Goal: Task Accomplishment & Management: Use online tool/utility

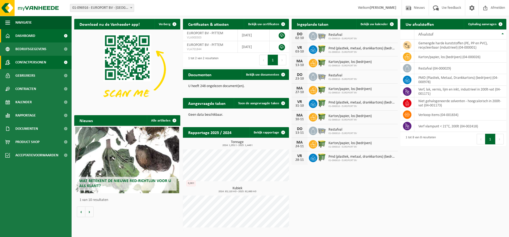
click at [64, 62] on span at bounding box center [66, 62] width 12 height 13
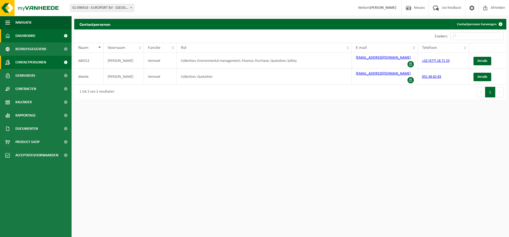
click at [37, 40] on link "Dashboard" at bounding box center [36, 35] width 72 height 13
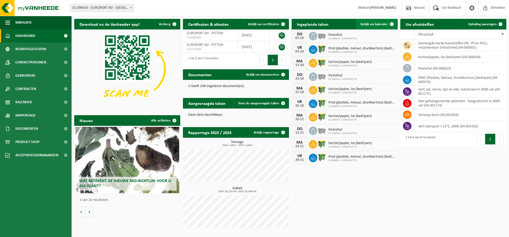
click at [382, 25] on span "Bekijk uw kalender" at bounding box center [374, 24] width 27 height 3
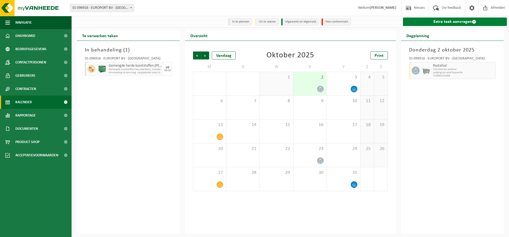
click at [451, 23] on link "Extra taak aanvragen" at bounding box center [455, 22] width 104 height 8
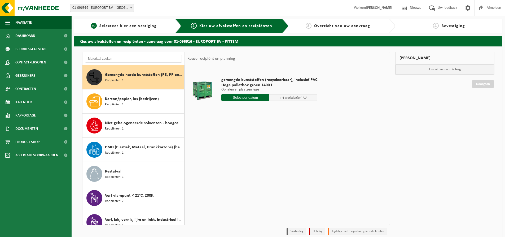
click at [115, 19] on div "1 Selecteer hier een vestiging" at bounding box center [127, 26] width 107 height 14
click at [114, 24] on span "Selecteer hier een vestiging" at bounding box center [127, 26] width 57 height 4
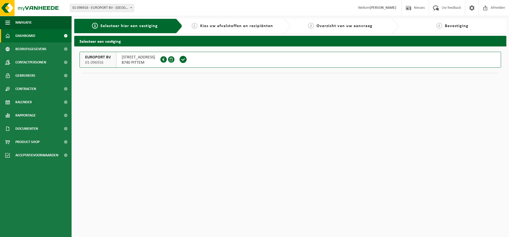
click at [30, 37] on span "Dashboard" at bounding box center [25, 35] width 20 height 13
